Goal: Check status

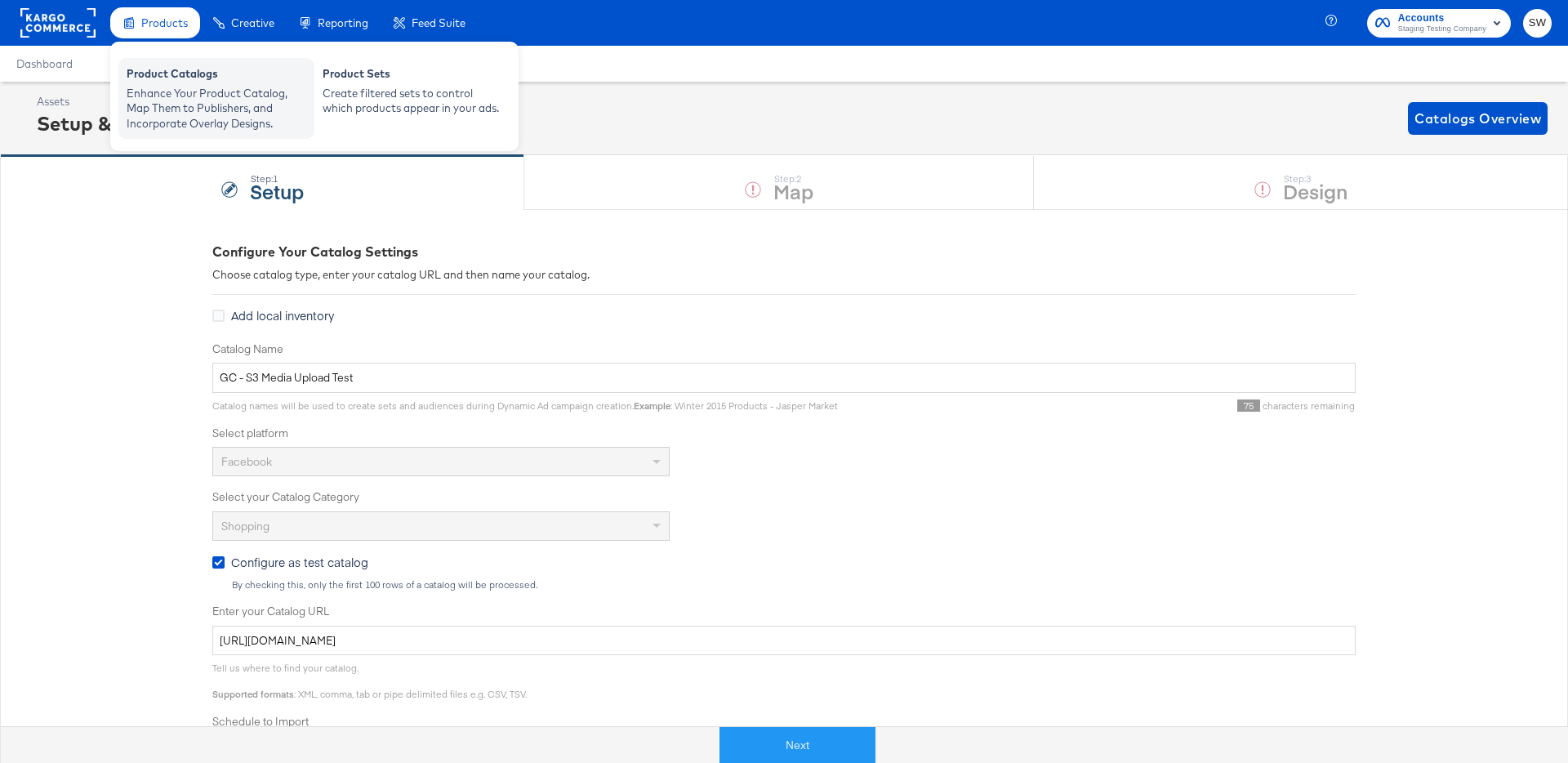
click at [187, 109] on div "Enhance Your Product Catalog, Map Them to Publishers, and Incorporate Overlay D…" at bounding box center [216, 109] width 179 height 46
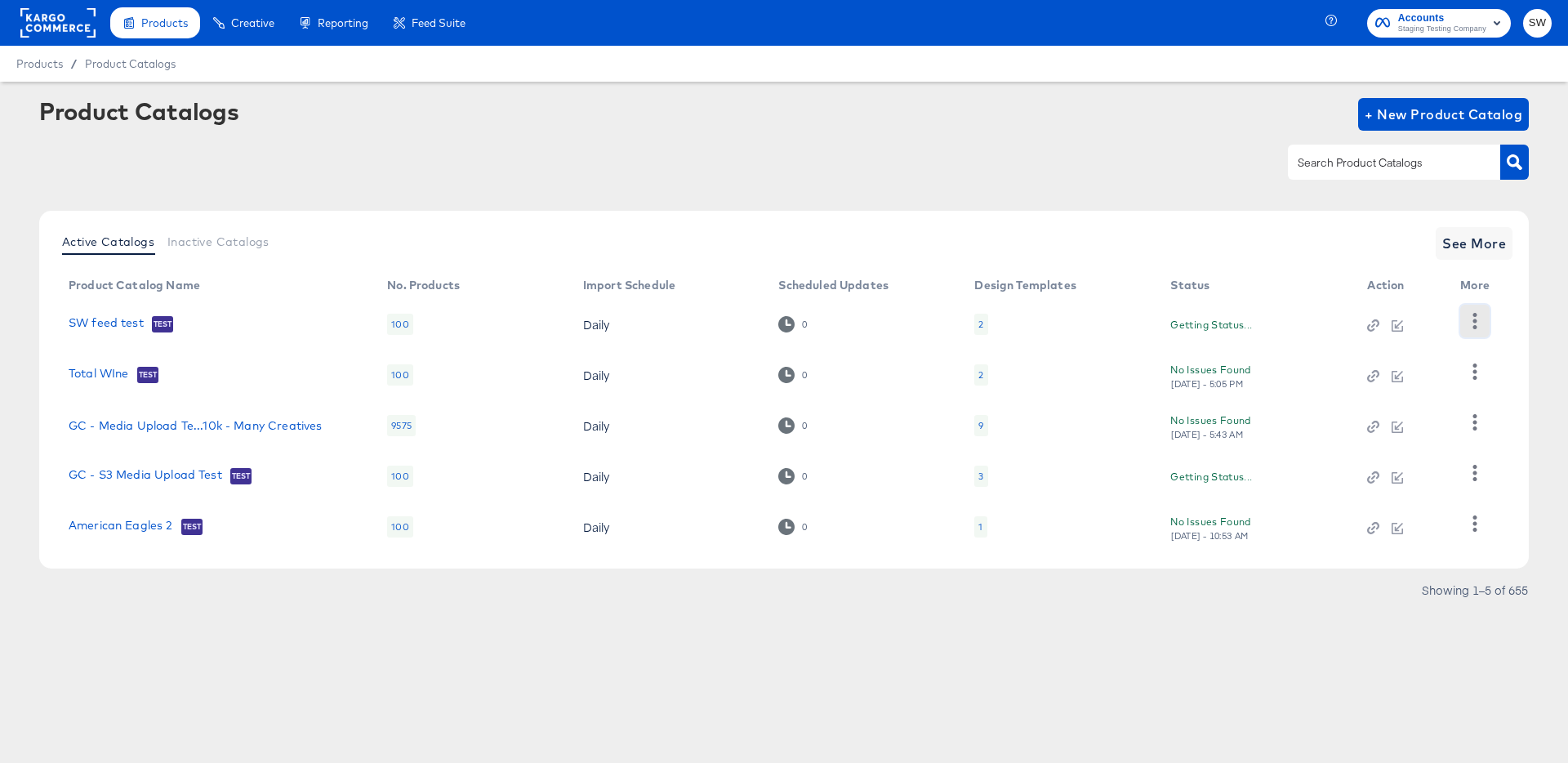
click at [1470, 324] on icon "button" at bounding box center [1474, 320] width 16 height 16
click at [1444, 390] on div "HUD Checks (Internal)" at bounding box center [1408, 381] width 164 height 27
